Goal: Transaction & Acquisition: Purchase product/service

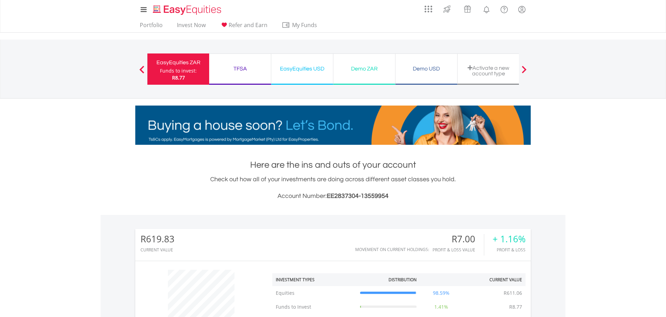
click at [182, 11] on img "Home page" at bounding box center [188, 9] width 72 height 11
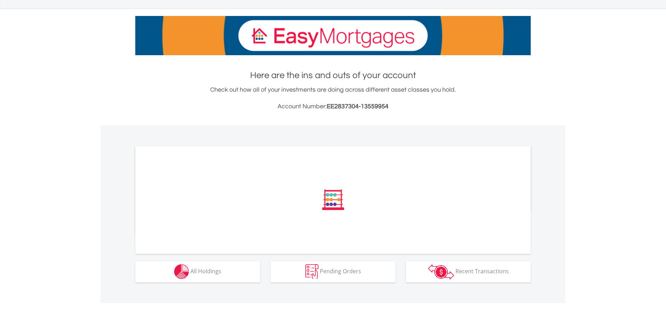
scroll to position [89, 0]
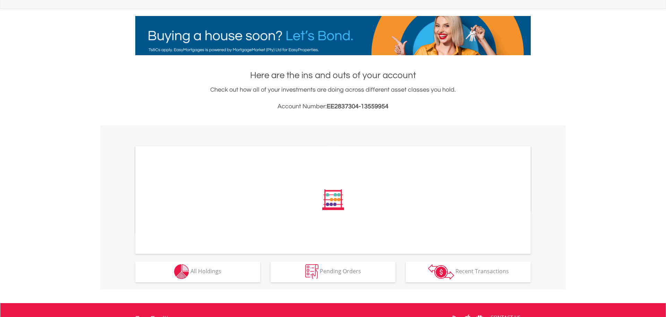
click at [203, 271] on span "All Holdings" at bounding box center [205, 271] width 31 height 8
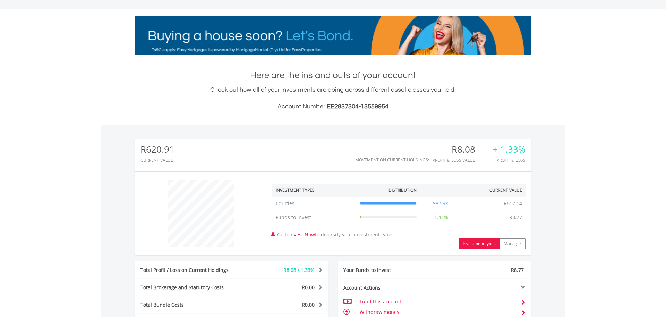
scroll to position [429, 0]
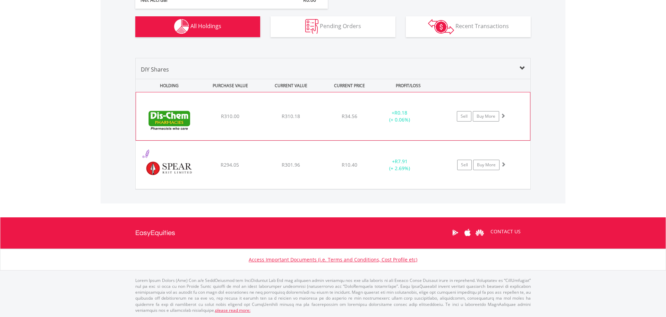
click at [503, 115] on span at bounding box center [502, 115] width 5 height 5
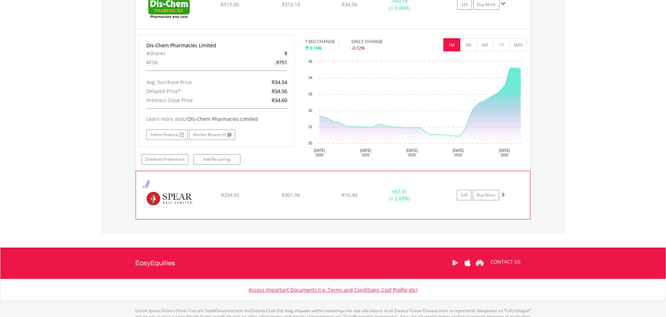
scroll to position [541, 0]
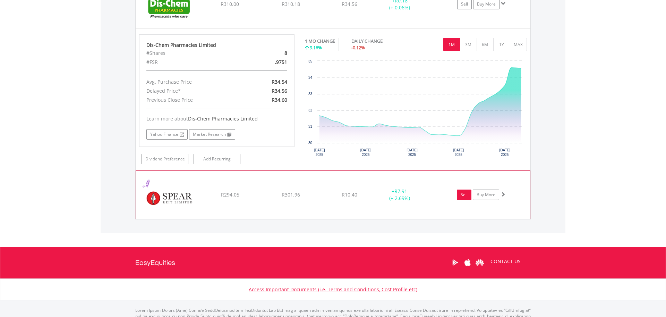
click at [464, 196] on link "Sell" at bounding box center [464, 194] width 15 height 10
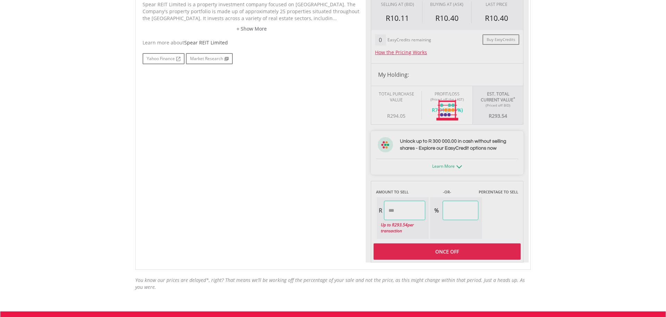
type input "******"
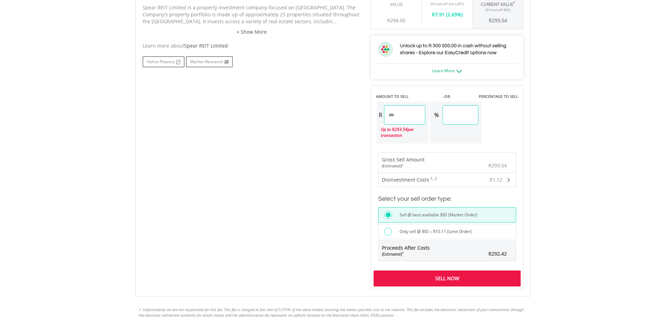
scroll to position [360, 0]
click at [390, 231] on div at bounding box center [388, 231] width 8 height 8
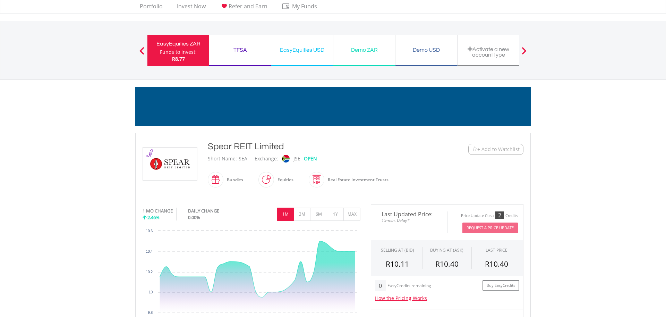
scroll to position [18, 0]
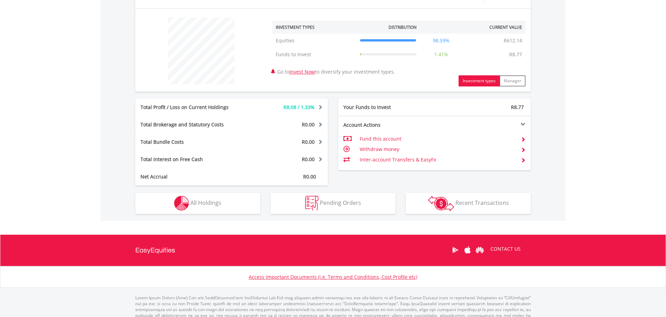
scroll to position [254, 0]
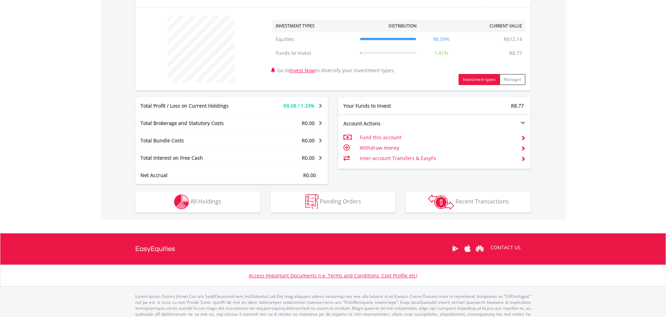
click at [196, 203] on span "All Holdings" at bounding box center [205, 201] width 31 height 8
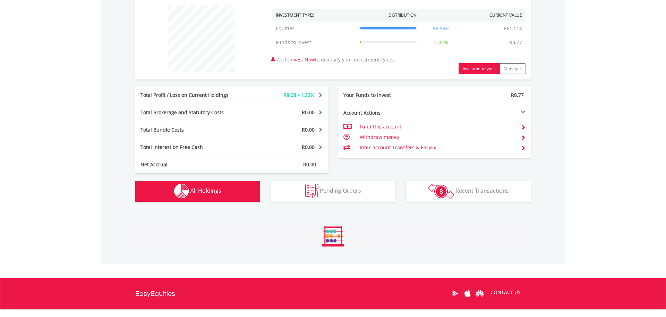
scroll to position [429, 0]
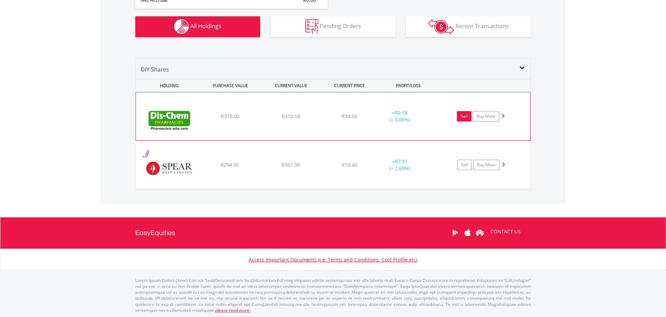
click at [465, 115] on link "Sell" at bounding box center [464, 116] width 15 height 10
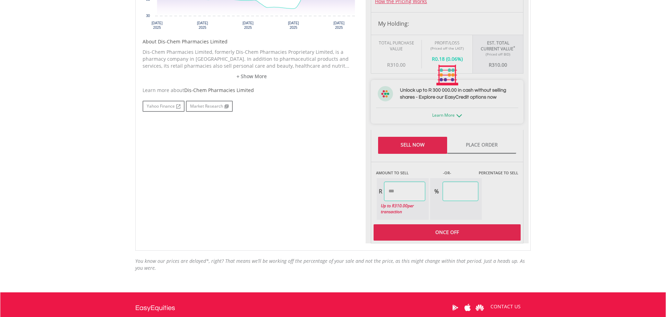
type input "******"
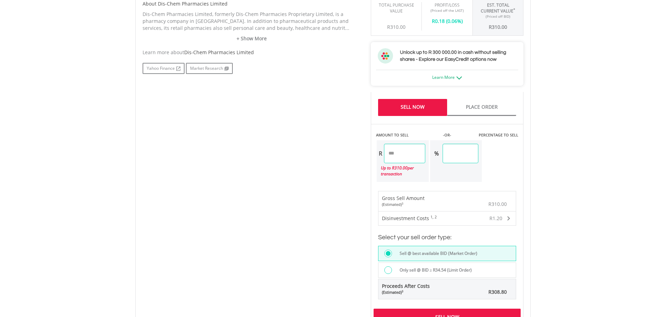
scroll to position [352, 0]
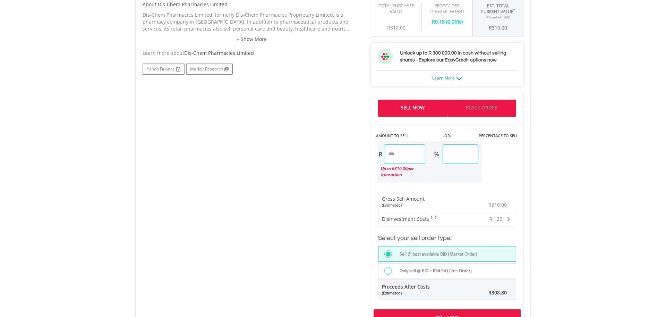
click at [479, 108] on link "Place Order" at bounding box center [481, 108] width 69 height 17
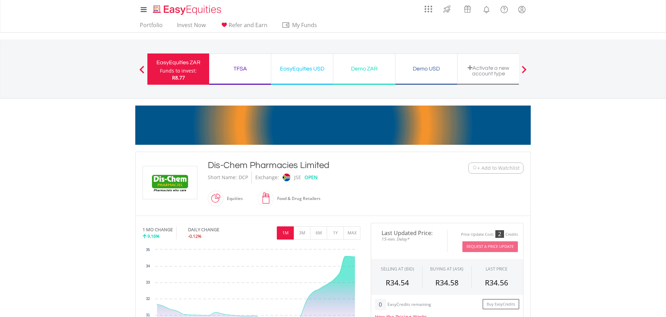
scroll to position [0, 0]
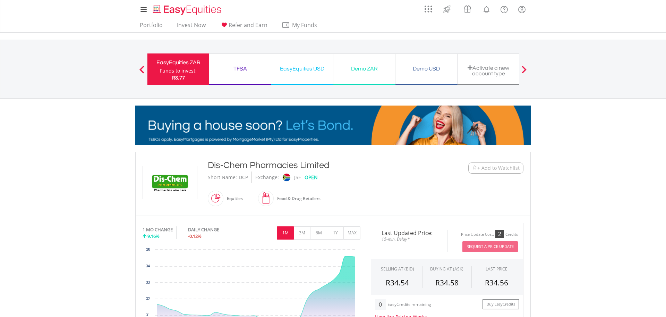
click at [178, 66] on div "EasyEquities ZAR" at bounding box center [178, 63] width 53 height 10
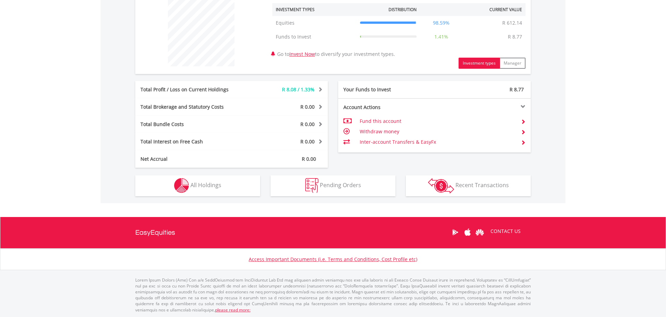
scroll to position [269, 0]
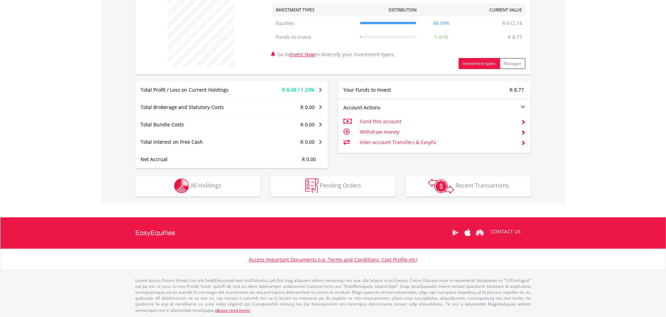
click at [194, 187] on span "All Holdings" at bounding box center [205, 185] width 31 height 8
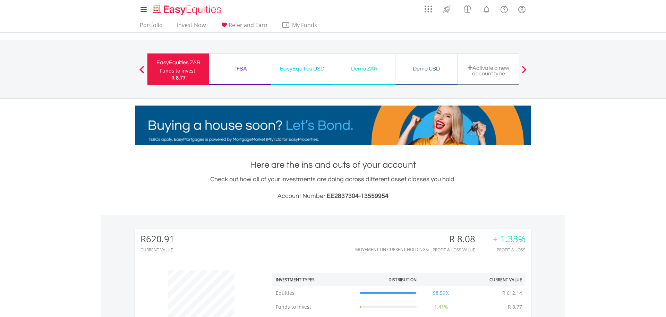
scroll to position [0, 0]
